Goal: Find specific page/section: Find specific page/section

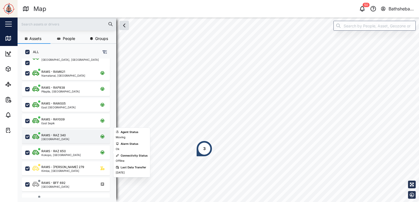
scroll to position [55, 0]
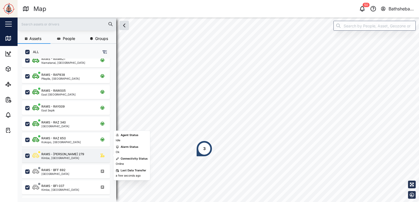
click at [70, 157] on div "Kimbe, [GEOGRAPHIC_DATA]" at bounding box center [62, 158] width 43 height 3
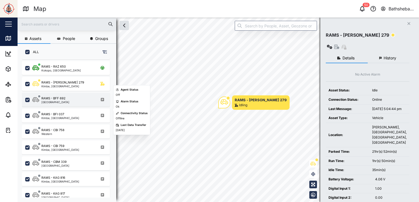
scroll to position [137, 0]
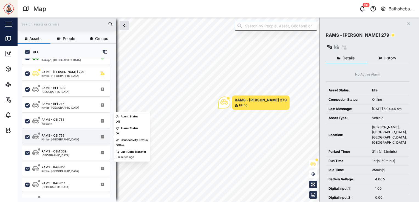
click at [78, 138] on div "RAMS - CBI 759 Kimbe, [GEOGRAPHIC_DATA]" at bounding box center [69, 137] width 74 height 7
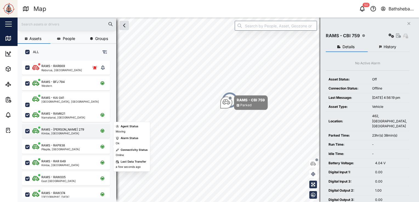
click at [71, 130] on div "RAMS - [PERSON_NAME] 279" at bounding box center [62, 130] width 43 height 5
